Goal: Task Accomplishment & Management: Manage account settings

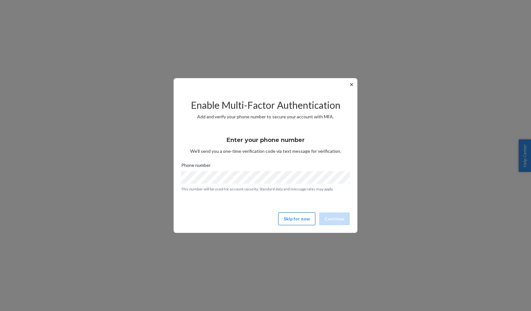
click at [293, 215] on button "Skip for now" at bounding box center [296, 219] width 37 height 13
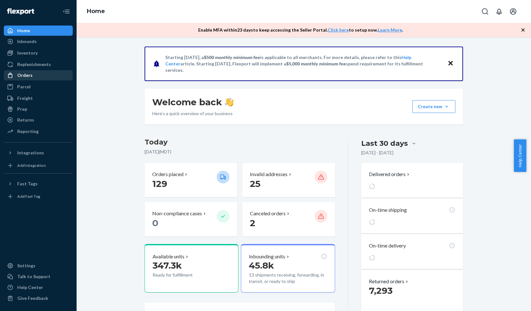
click at [30, 73] on div "Orders" at bounding box center [24, 75] width 15 height 6
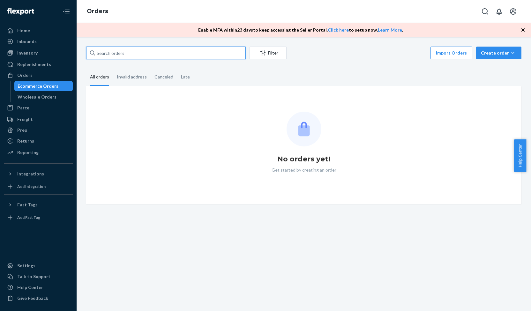
click at [152, 51] on input "text" at bounding box center [166, 53] width 160 height 13
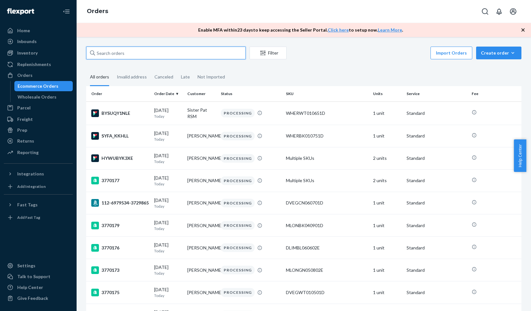
paste input "3769718"
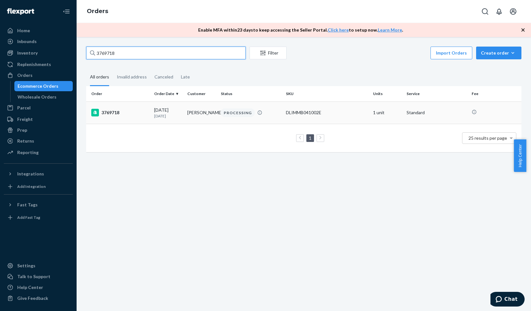
type input "3769718"
click at [114, 110] on div "3769718" at bounding box center [120, 113] width 58 height 8
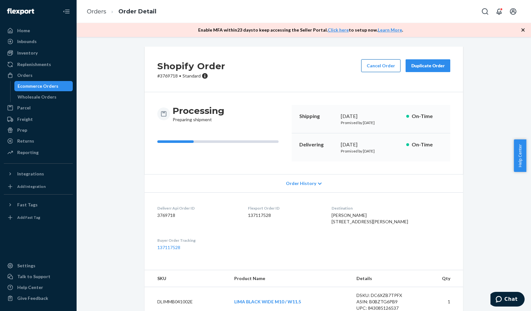
click at [384, 68] on button "Cancel Order" at bounding box center [380, 65] width 39 height 13
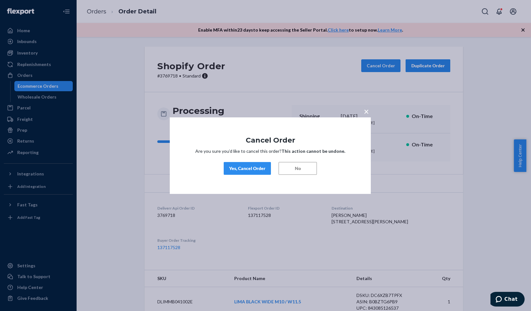
click at [253, 167] on div "Yes, Cancel Order" at bounding box center [247, 168] width 36 height 6
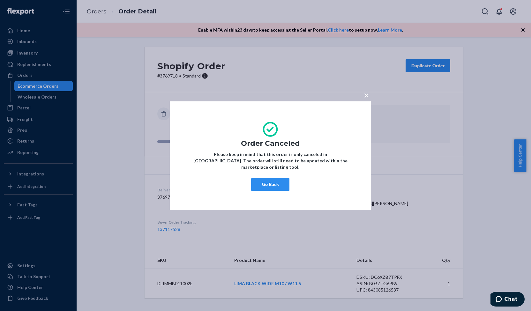
click at [28, 82] on div "× Order Canceled Please keep in mind that this order is only canceled in [GEOGR…" at bounding box center [265, 155] width 531 height 311
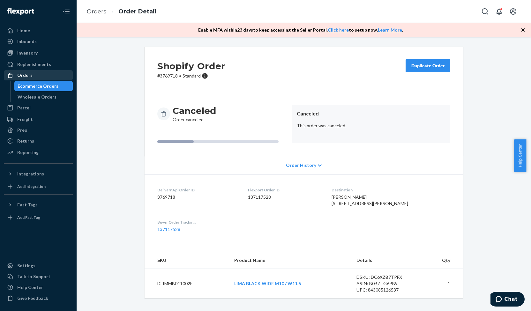
click at [34, 73] on div "Orders" at bounding box center [38, 75] width 68 height 9
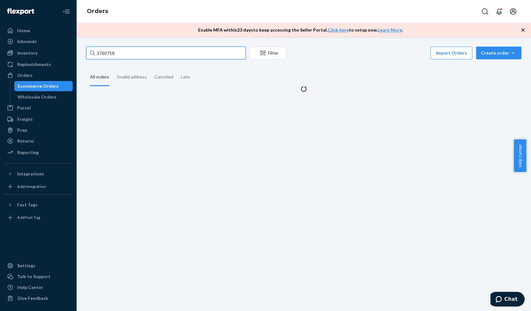
drag, startPoint x: 146, startPoint y: 56, endPoint x: 80, endPoint y: 57, distance: 66.4
click at [80, 57] on div "3769718 Filter Import Orders Create order Ecommerce order Removal order All ord…" at bounding box center [304, 174] width 454 height 274
paste input "3769923"
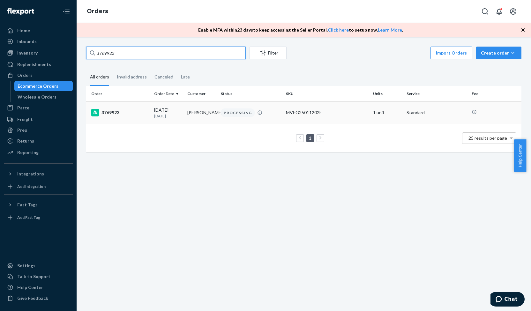
type input "3769923"
click at [110, 112] on div "3769923" at bounding box center [120, 113] width 58 height 8
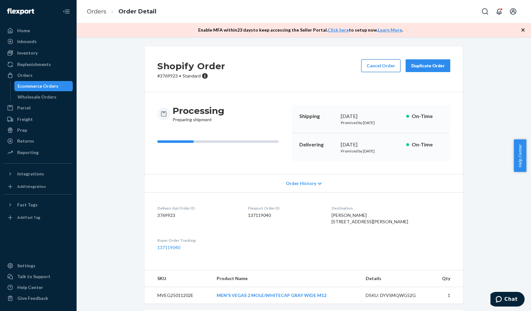
click at [384, 66] on button "Cancel Order" at bounding box center [380, 65] width 39 height 13
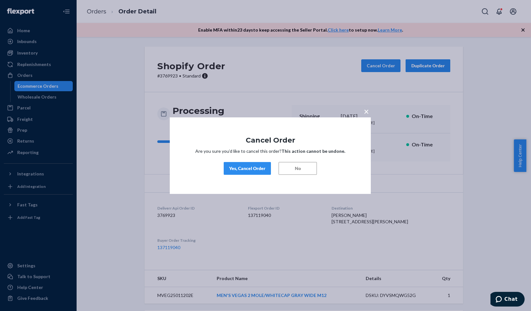
click at [251, 168] on div "Yes, Cancel Order" at bounding box center [247, 168] width 36 height 6
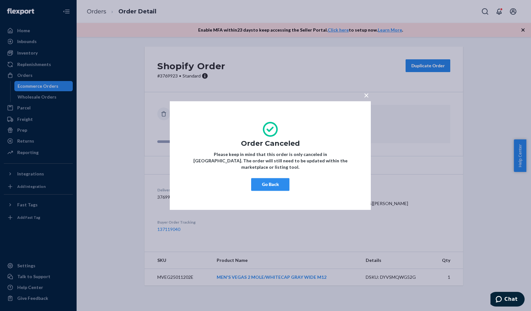
click at [366, 96] on span "×" at bounding box center [366, 95] width 5 height 11
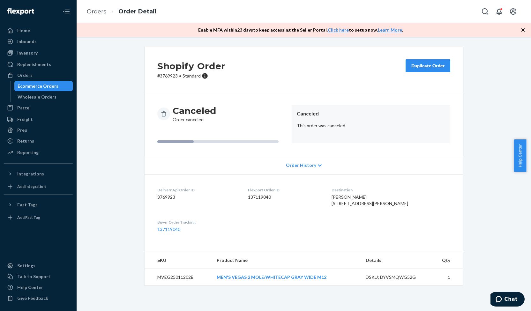
click at [430, 65] on div "Duplicate Order" at bounding box center [428, 66] width 34 height 6
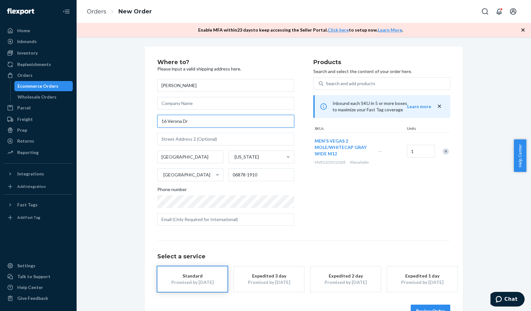
drag, startPoint x: 171, startPoint y: 124, endPoint x: 147, endPoint y: 125, distance: 23.6
click at [147, 125] on div "Where to? Please input a valid shipping address here. [PERSON_NAME] [STREET_ADD…" at bounding box center [304, 189] width 318 height 284
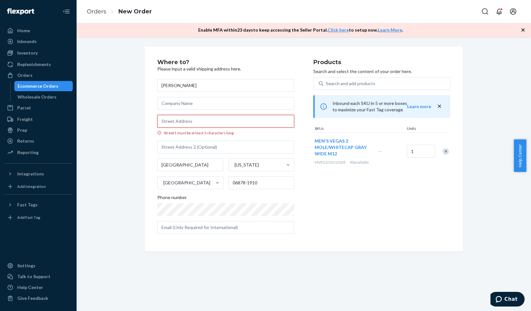
paste input "[STREET_ADDRESS][PERSON_NAME]"
type input "[STREET_ADDRESS][PERSON_NAME]"
type input "Apt 622"
type input "[GEOGRAPHIC_DATA]"
type input "06870"
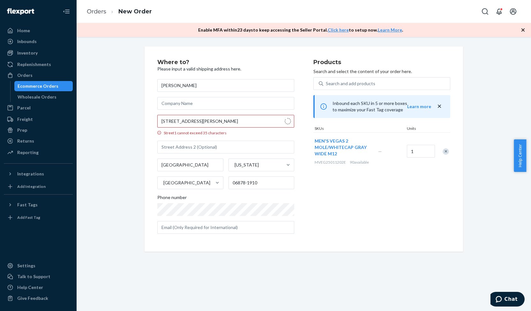
type input "[STREET_ADDRESS][PERSON_NAME]"
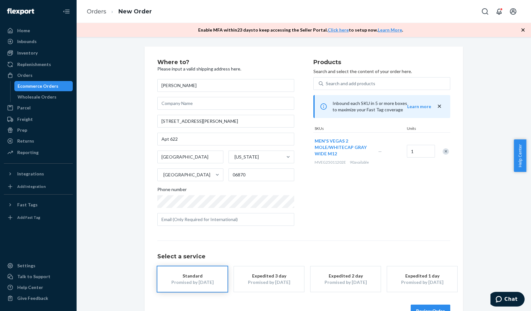
click at [432, 306] on button "Review Order" at bounding box center [431, 311] width 40 height 13
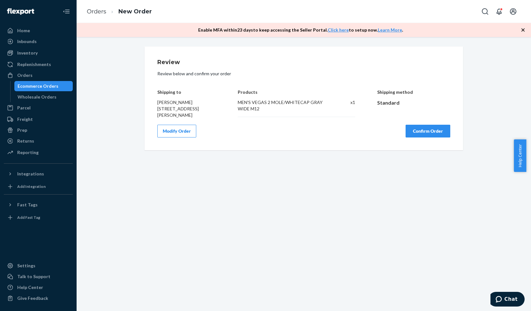
drag, startPoint x: 155, startPoint y: 101, endPoint x: 201, endPoint y: 123, distance: 51.4
click at [201, 118] on div "[PERSON_NAME] [STREET_ADDRESS][PERSON_NAME]" at bounding box center [186, 108] width 59 height 19
copy span "[PERSON_NAME] [STREET_ADDRESS][PERSON_NAME]"
click at [434, 138] on button "Confirm Order" at bounding box center [428, 131] width 45 height 13
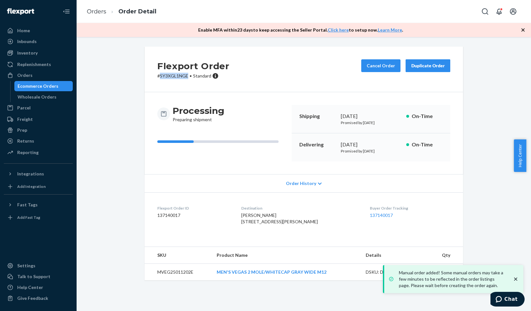
drag, startPoint x: 157, startPoint y: 75, endPoint x: 186, endPoint y: 75, distance: 29.0
click at [186, 75] on p "# SY3XGL1NGE • Standard" at bounding box center [193, 76] width 72 height 6
copy p "SY3XGL1NGE"
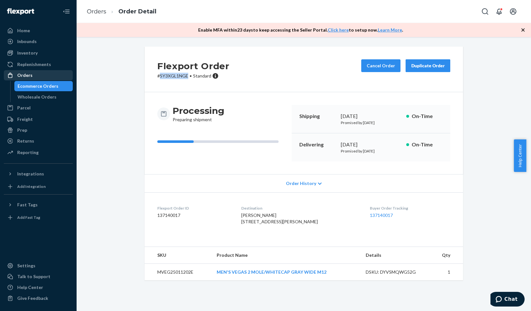
drag, startPoint x: 41, startPoint y: 72, endPoint x: 57, endPoint y: 70, distance: 16.8
click at [41, 72] on div "Orders" at bounding box center [38, 75] width 68 height 9
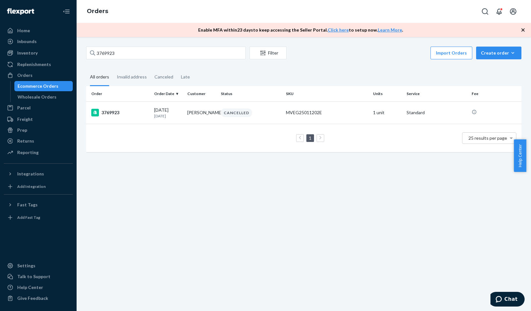
click at [121, 61] on div "3769923 Filter Import Orders Create order Ecommerce order Removal order All ord…" at bounding box center [303, 103] width 445 height 112
drag, startPoint x: 122, startPoint y: 55, endPoint x: 85, endPoint y: 61, distance: 37.2
click at [85, 61] on div "3769923 Filter Import Orders Create order Ecommerce order Removal order All ord…" at bounding box center [303, 103] width 445 height 112
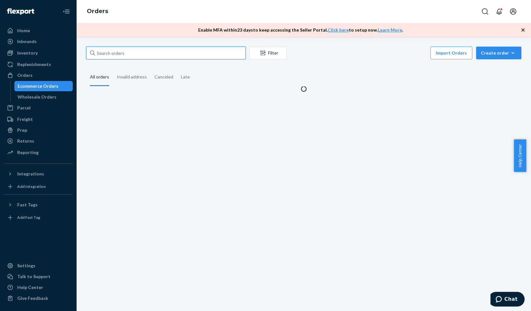
paste input "3770558"
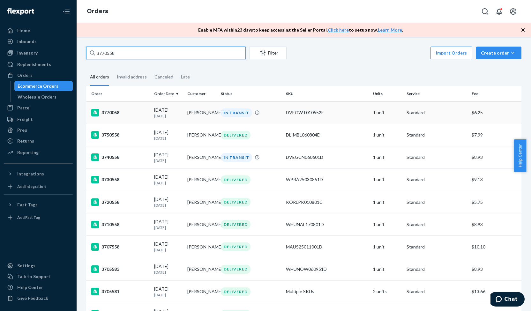
type input "3770558"
click at [114, 112] on div "3770058" at bounding box center [120, 113] width 58 height 8
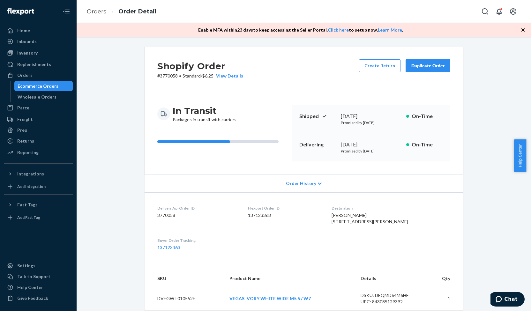
scroll to position [138, 0]
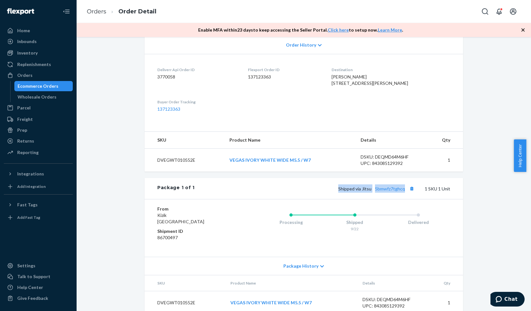
drag, startPoint x: 338, startPoint y: 201, endPoint x: 405, endPoint y: 199, distance: 66.7
click at [405, 191] on span "Shipped via Jitsu 5bmwfz7tghcq" at bounding box center [377, 188] width 78 height 5
copy span "Shipped via Jitsu 5bmwfz7tghcq"
click at [42, 71] on div "Orders" at bounding box center [38, 75] width 68 height 9
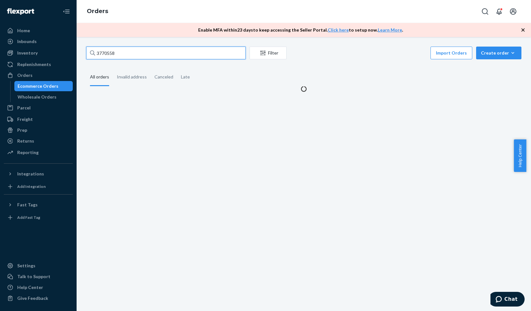
drag, startPoint x: 103, startPoint y: 51, endPoint x: 78, endPoint y: 51, distance: 24.9
click at [78, 51] on div "3770558 Filter Import Orders Create order Ecommerce order Removal order All ord…" at bounding box center [304, 174] width 454 height 274
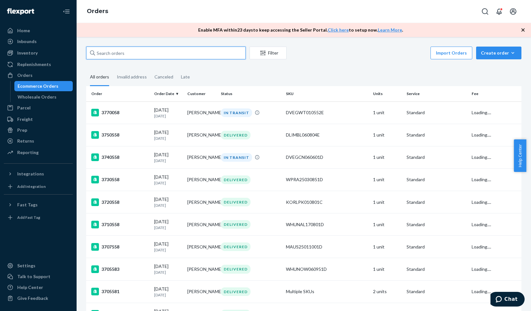
paste input "3759812"
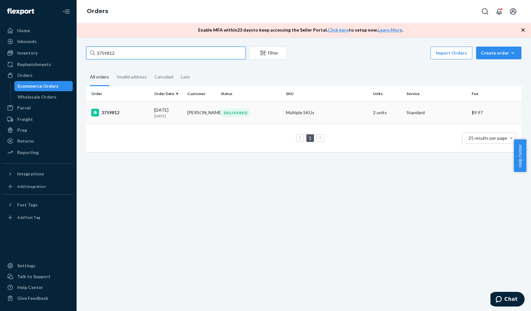
type input "3759812"
click at [106, 111] on div "3759812" at bounding box center [120, 113] width 58 height 8
